Goal: Transaction & Acquisition: Purchase product/service

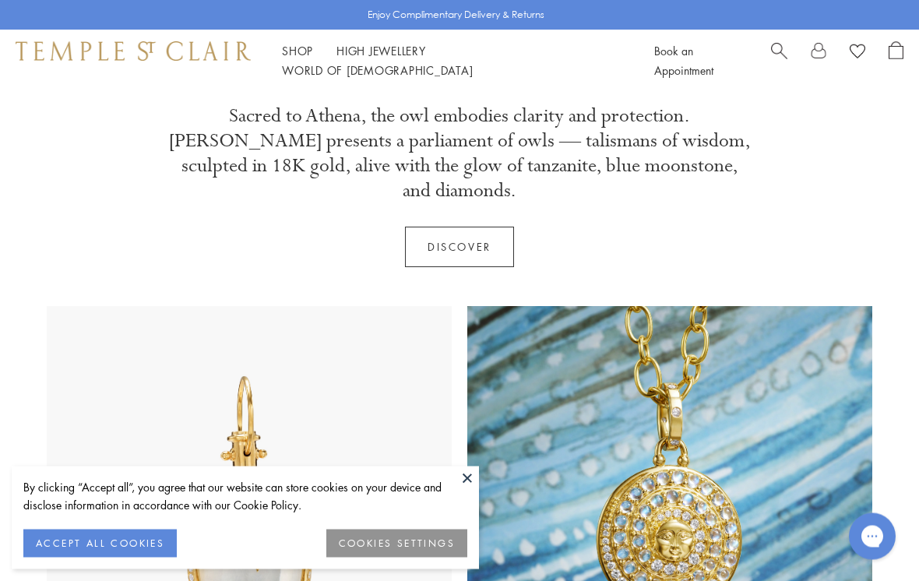
scroll to position [534, 0]
click at [463, 490] on button at bounding box center [467, 478] width 23 height 23
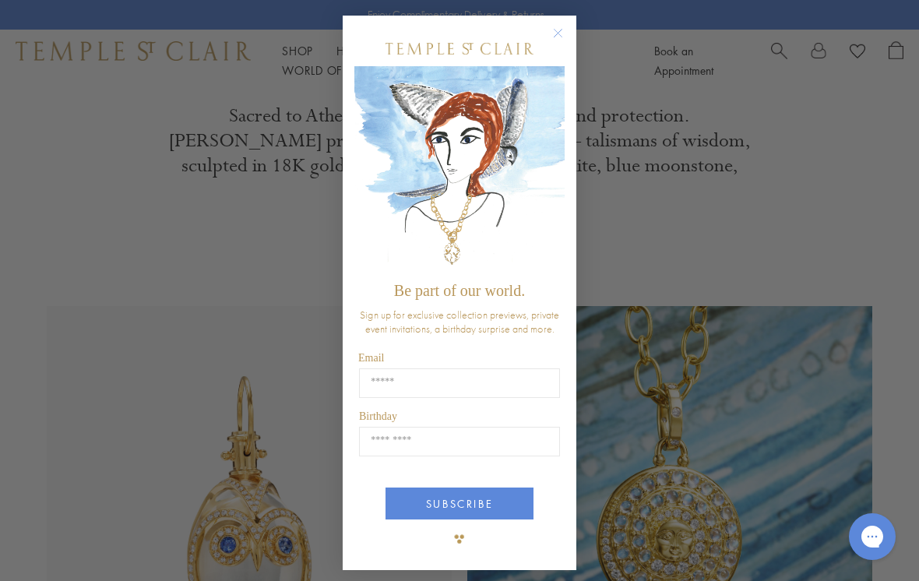
scroll to position [533, 0]
click at [552, 36] on circle "Close dialog" at bounding box center [558, 33] width 19 height 19
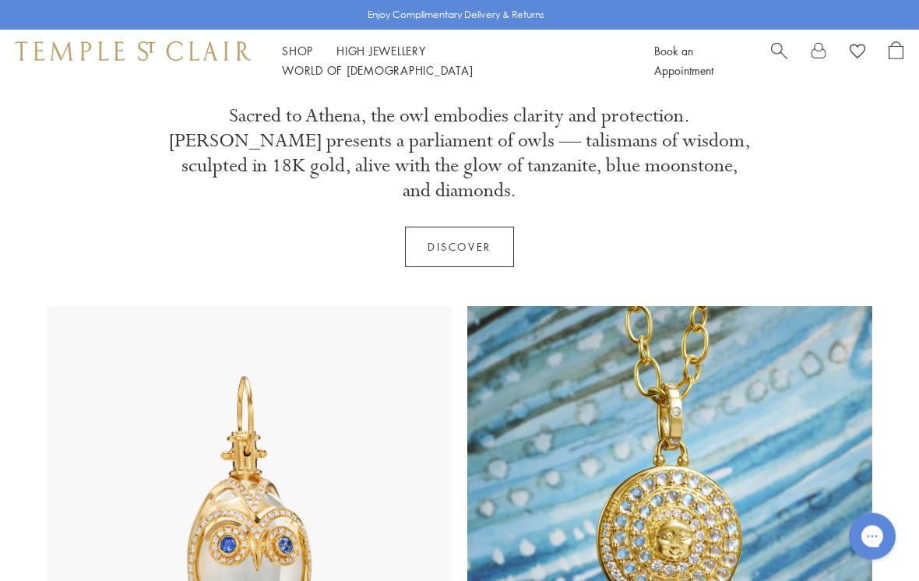
scroll to position [534, 0]
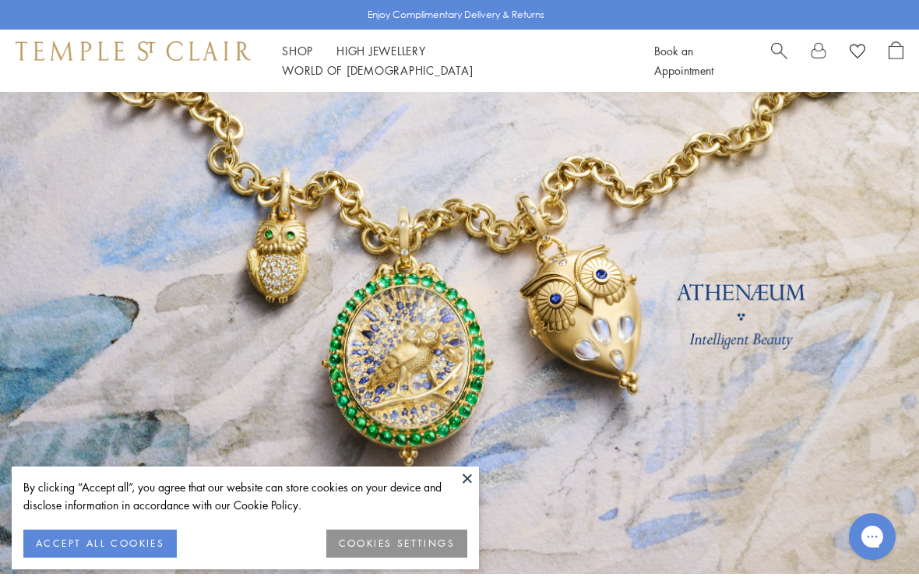
scroll to position [24, 0]
click at [773, 56] on span "Search" at bounding box center [779, 49] width 16 height 16
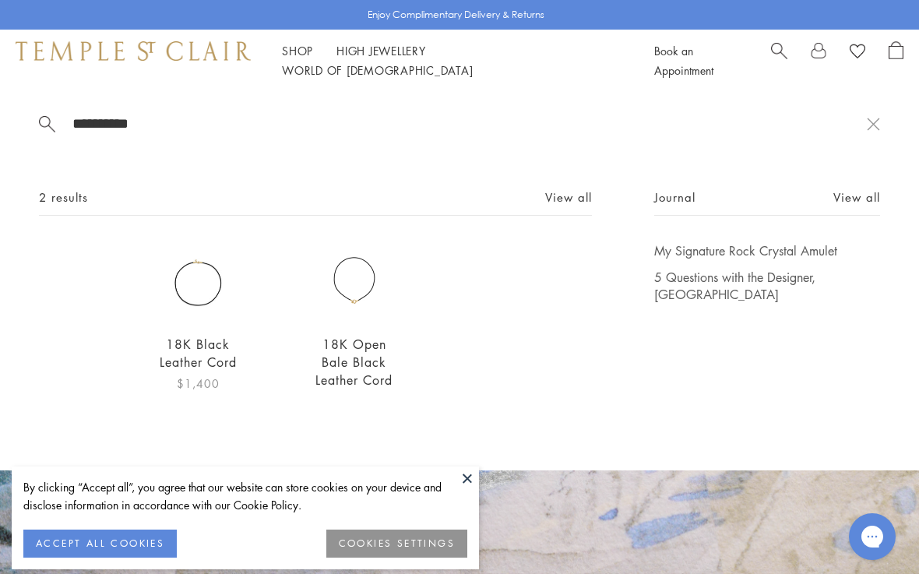
type input "**********"
click at [196, 313] on img at bounding box center [198, 281] width 79 height 79
